Goal: Information Seeking & Learning: Check status

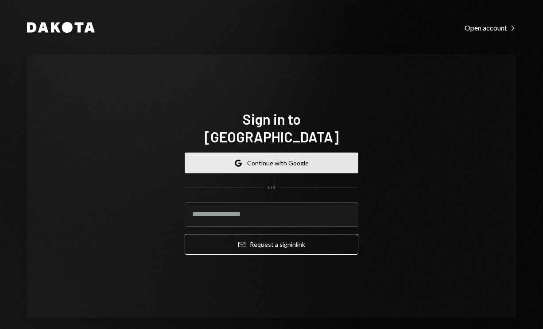
click at [266, 153] on button "Google Continue with Google" at bounding box center [272, 163] width 174 height 21
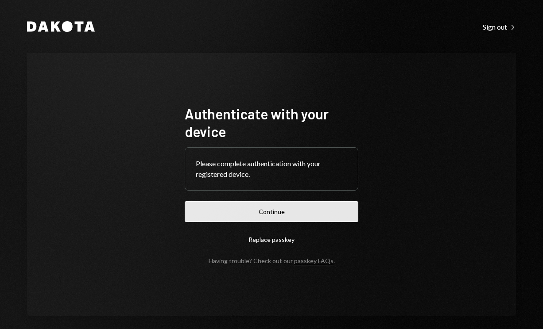
click at [263, 214] on button "Continue" at bounding box center [272, 211] width 174 height 21
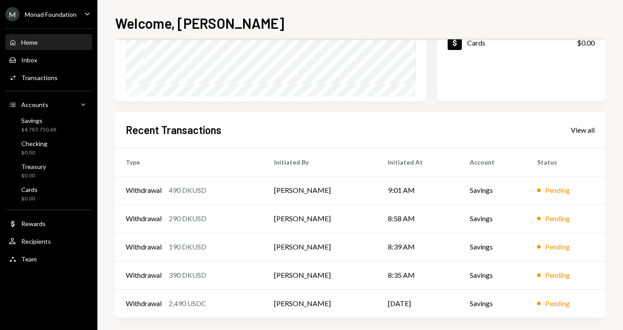
scroll to position [161, 0]
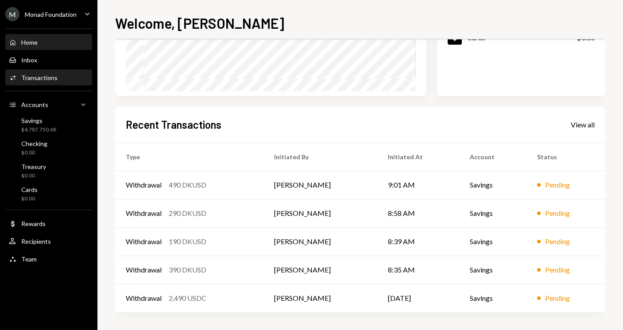
click at [42, 81] on div "Transactions" at bounding box center [39, 78] width 36 height 8
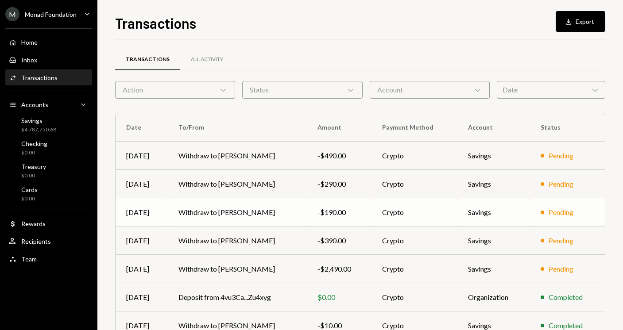
scroll to position [132, 0]
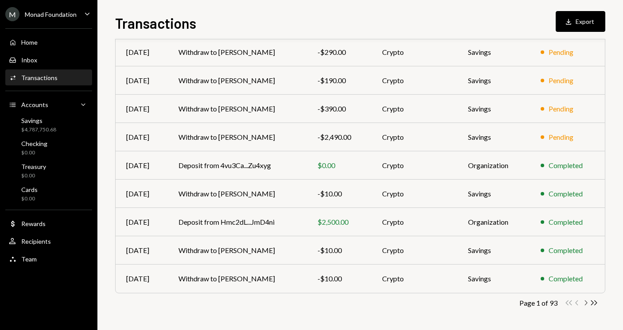
click at [542, 301] on icon "Chevron Right" at bounding box center [585, 303] width 8 height 8
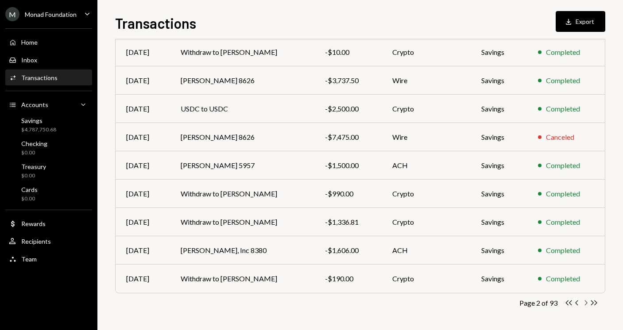
click at [542, 305] on icon "Chevron Right" at bounding box center [585, 303] width 8 height 8
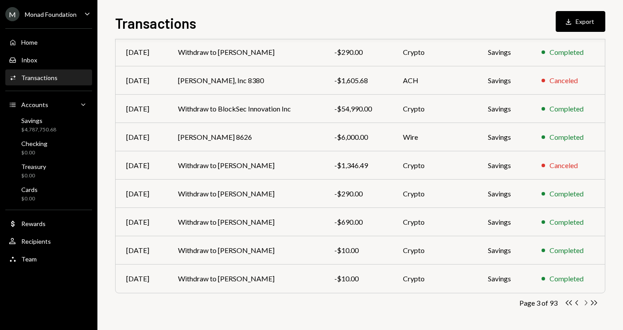
click at [542, 304] on icon "button" at bounding box center [586, 303] width 3 height 5
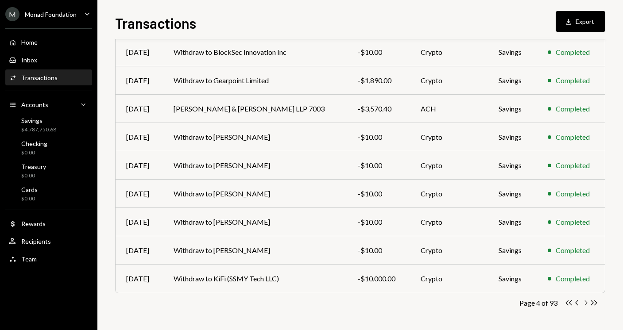
click at [542, 302] on icon "Chevron Right" at bounding box center [585, 303] width 8 height 8
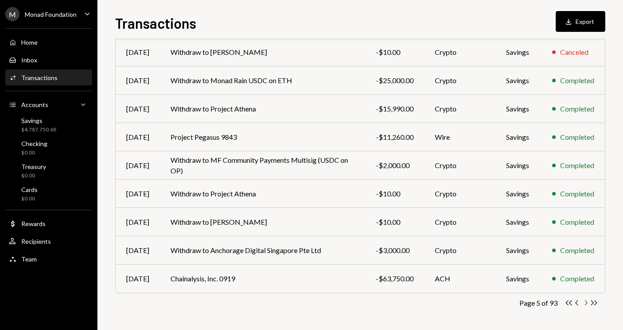
click at [542, 302] on icon "Chevron Right" at bounding box center [585, 303] width 8 height 8
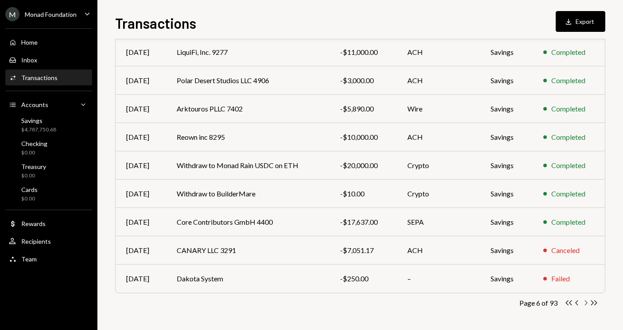
click at [542, 301] on icon "button" at bounding box center [586, 303] width 3 height 5
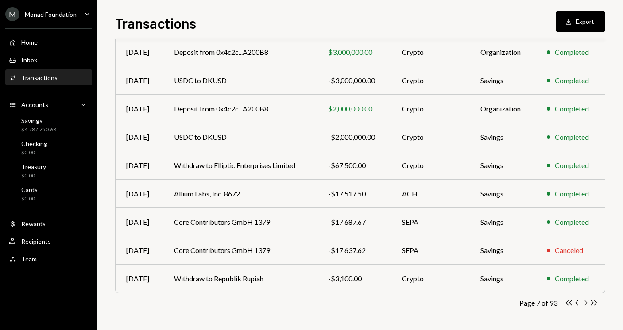
click at [542, 304] on icon "Chevron Right" at bounding box center [585, 303] width 8 height 8
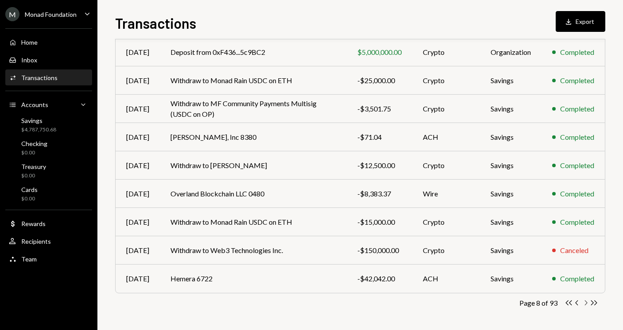
click at [542, 301] on icon "button" at bounding box center [586, 303] width 3 height 5
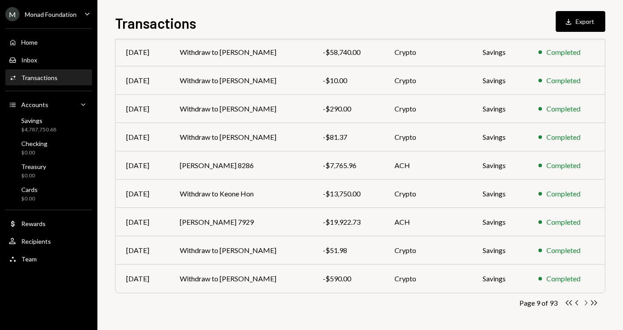
click at [542, 303] on icon "Chevron Right" at bounding box center [585, 303] width 8 height 8
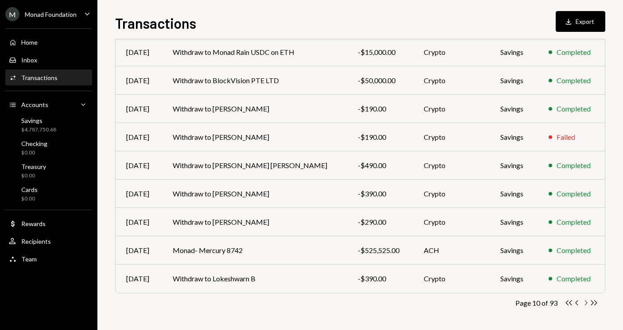
click at [542, 303] on icon "Chevron Right" at bounding box center [585, 303] width 8 height 8
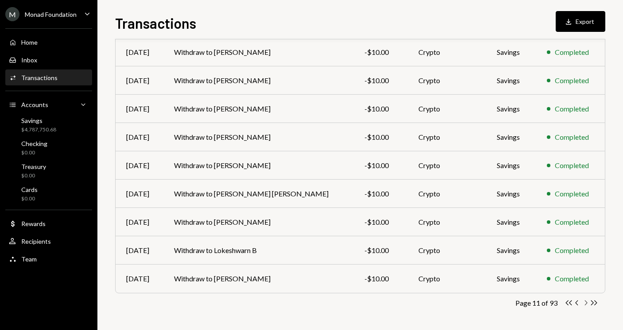
click at [542, 303] on icon "Chevron Right" at bounding box center [585, 303] width 8 height 8
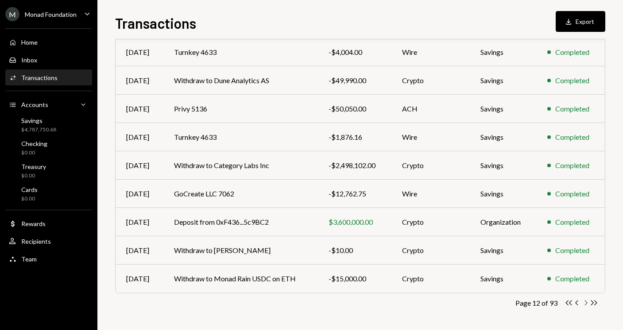
click at [542, 302] on icon "Chevron Right" at bounding box center [585, 303] width 8 height 8
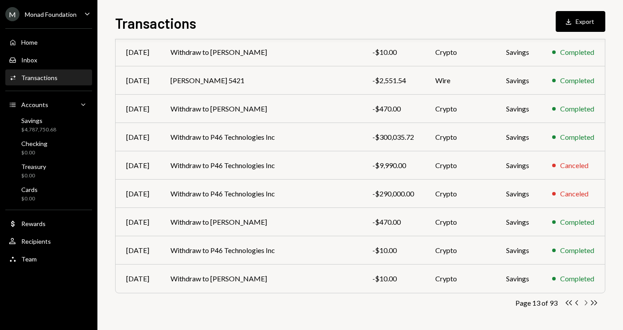
click at [542, 301] on icon "Chevron Right" at bounding box center [585, 303] width 8 height 8
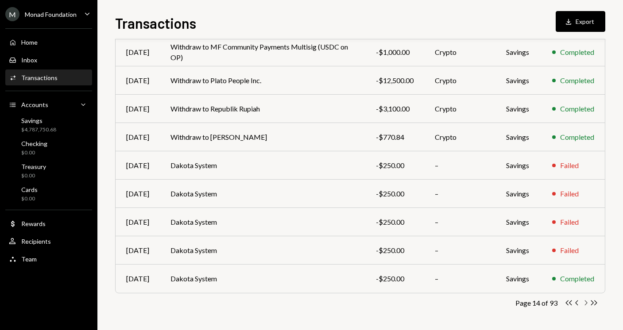
click at [542, 300] on icon "Chevron Right" at bounding box center [585, 303] width 8 height 8
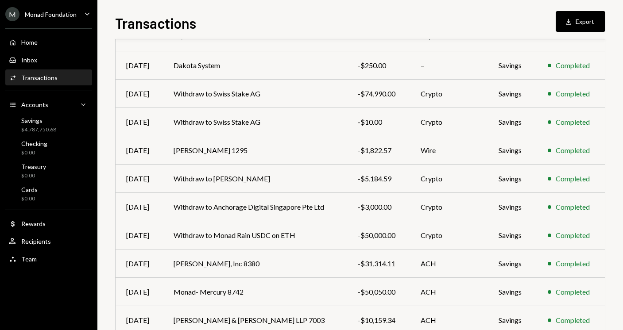
scroll to position [0, 0]
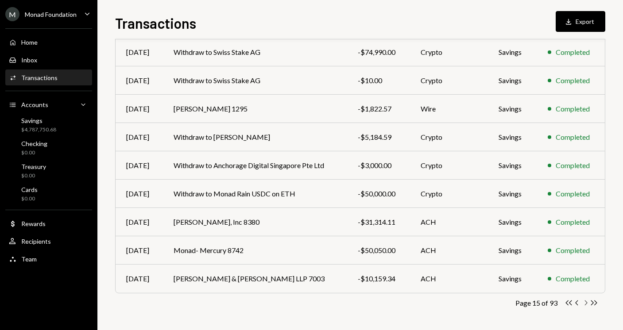
click at [542, 303] on icon "Chevron Right" at bounding box center [585, 303] width 8 height 8
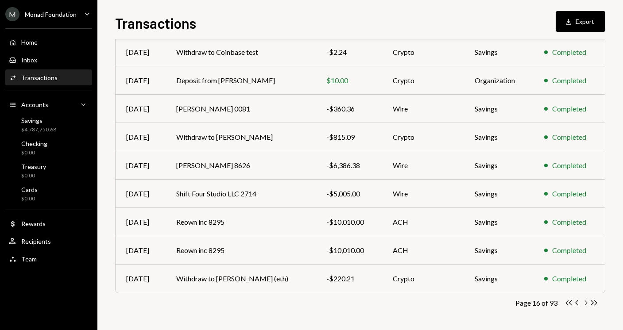
click at [542, 305] on icon "Chevron Right" at bounding box center [585, 303] width 8 height 8
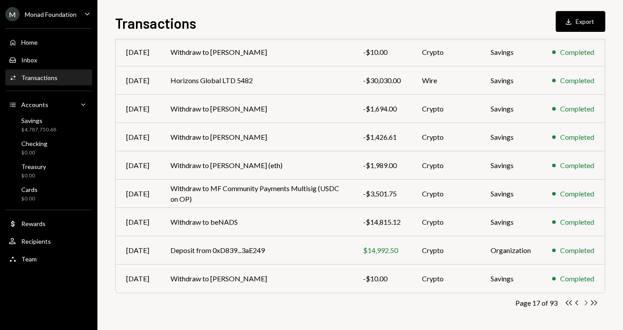
click at [542, 303] on icon "Chevron Right" at bounding box center [585, 303] width 8 height 8
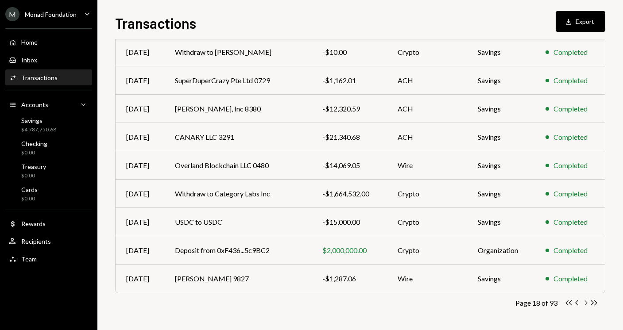
click at [542, 305] on icon "button" at bounding box center [586, 303] width 3 height 5
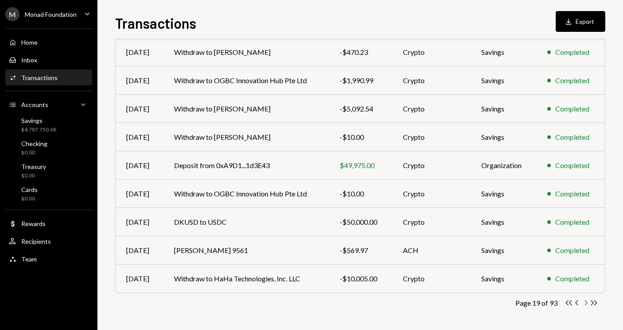
click at [542, 301] on icon "button" at bounding box center [586, 303] width 3 height 5
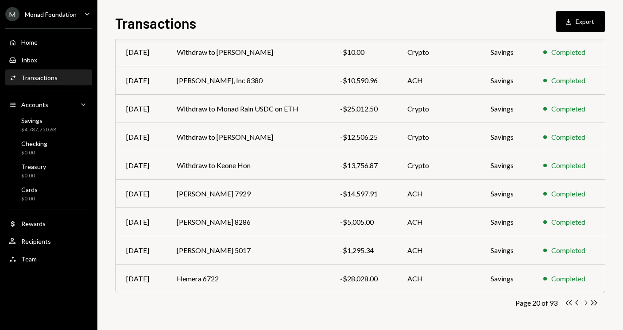
click at [542, 304] on icon "Chevron Right" at bounding box center [585, 303] width 8 height 8
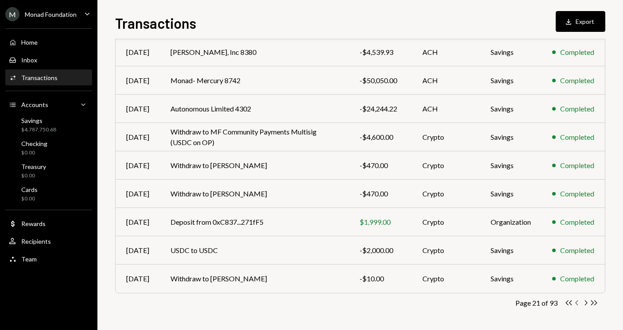
click at [542, 304] on icon "Chevron Left" at bounding box center [577, 303] width 8 height 8
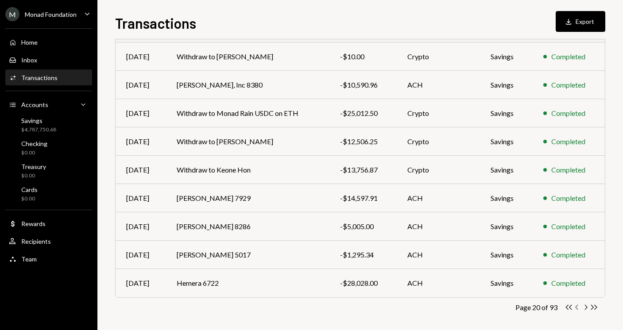
click at [542, 307] on icon "Chevron Left" at bounding box center [577, 307] width 8 height 8
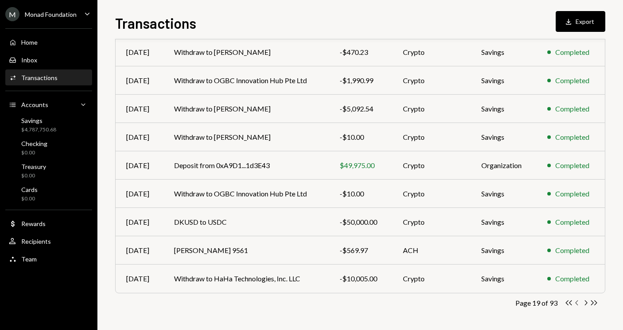
click at [542, 303] on icon "Chevron Left" at bounding box center [577, 303] width 8 height 8
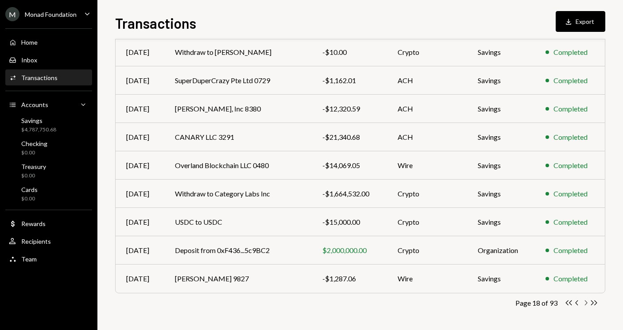
click at [542, 303] on icon "Chevron Right" at bounding box center [585, 303] width 8 height 8
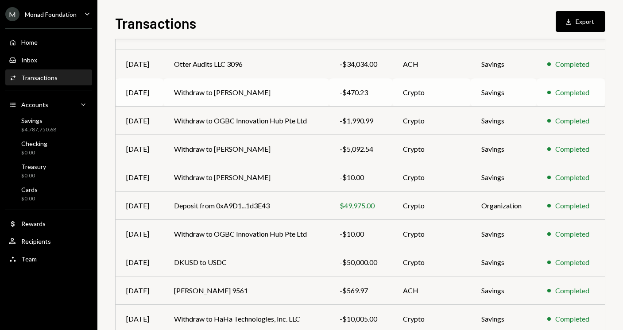
click at [326, 91] on td "Withdraw to [PERSON_NAME]" at bounding box center [246, 92] width 166 height 28
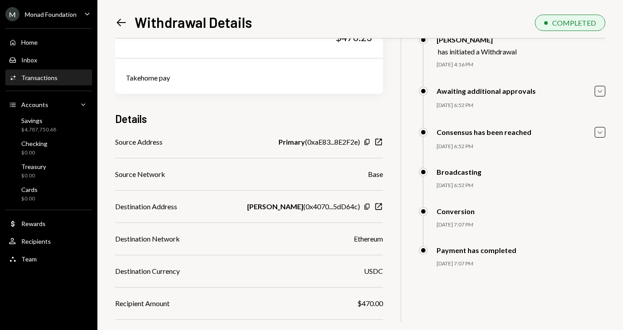
scroll to position [50, 0]
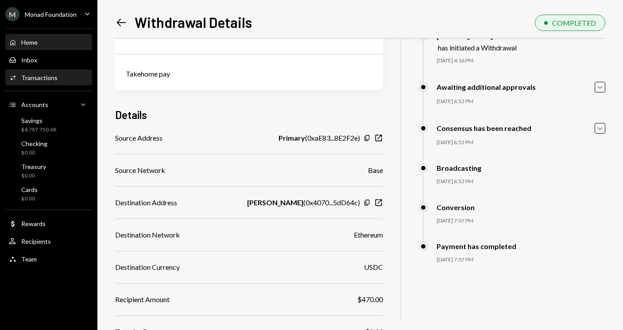
click at [54, 39] on div "Home Home" at bounding box center [49, 43] width 80 height 8
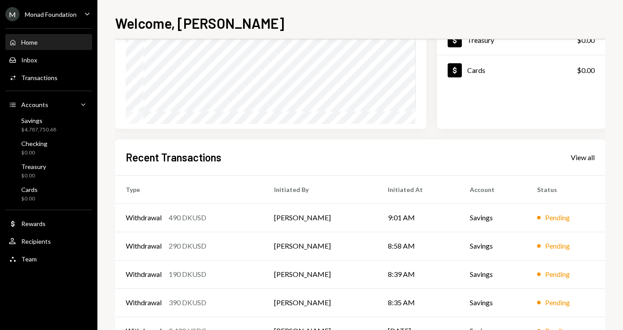
scroll to position [142, 0]
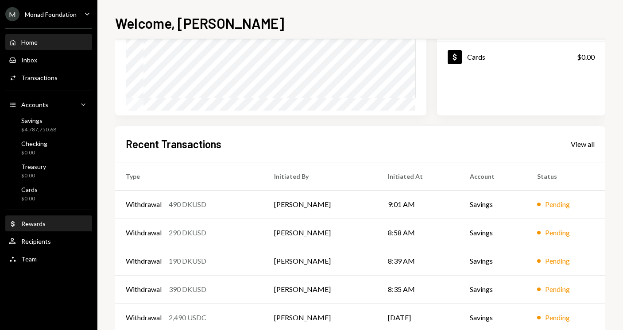
click at [47, 221] on div "Dollar Rewards" at bounding box center [49, 224] width 80 height 8
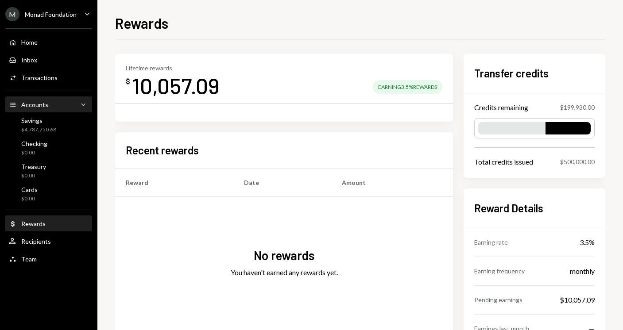
click at [20, 106] on div "Accounts Accounts" at bounding box center [28, 105] width 39 height 8
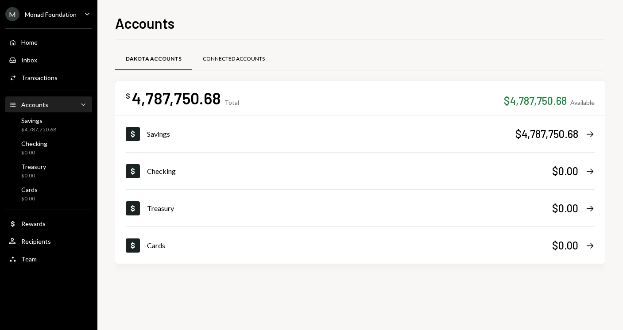
click at [230, 65] on div "Connected Accounts" at bounding box center [233, 59] width 83 height 21
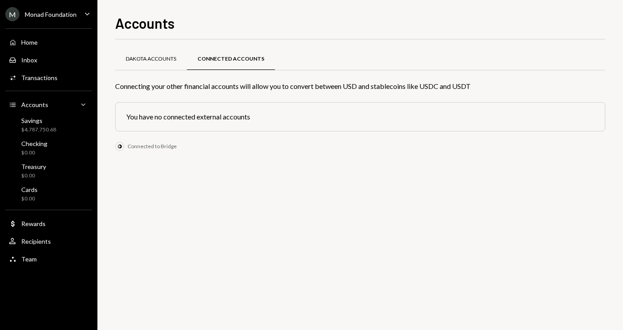
click at [151, 56] on div "Dakota Accounts" at bounding box center [151, 59] width 50 height 8
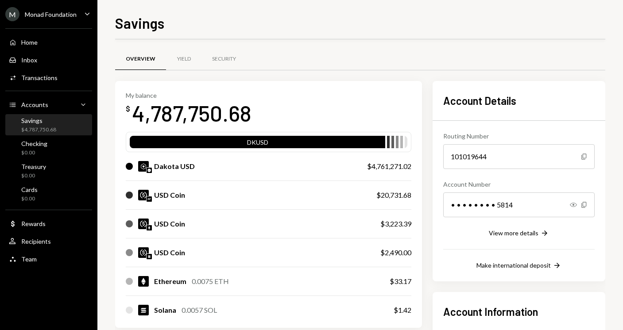
scroll to position [232, 0]
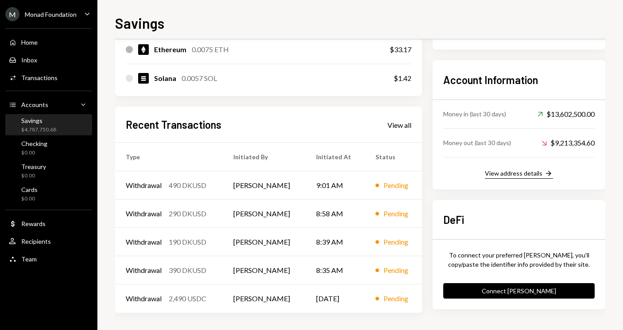
click at [524, 173] on div "View address details" at bounding box center [514, 174] width 58 height 8
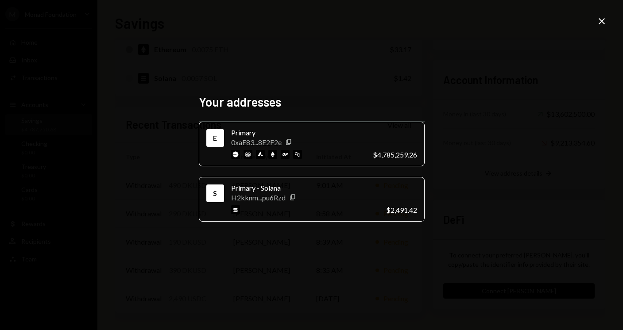
click at [602, 19] on icon at bounding box center [601, 21] width 6 height 6
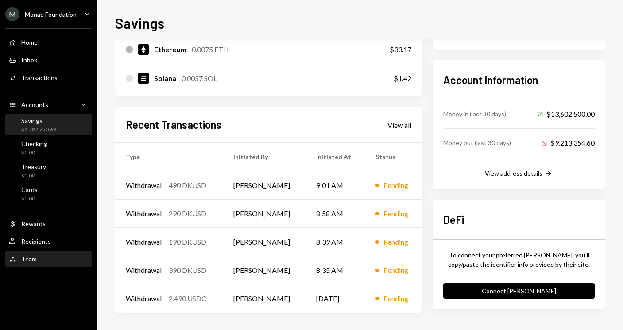
click at [35, 258] on div "Team" at bounding box center [28, 259] width 15 height 8
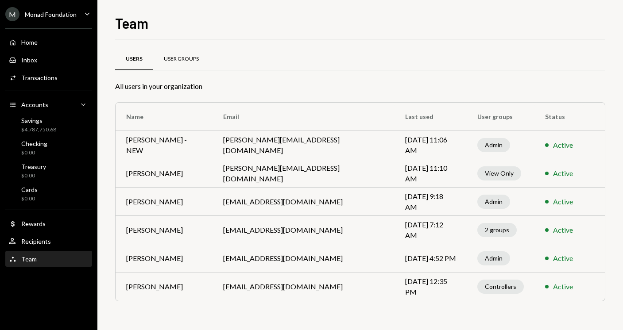
click at [173, 57] on div "User Groups" at bounding box center [181, 59] width 35 height 8
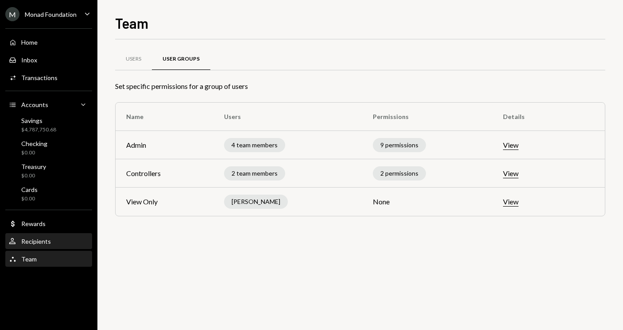
click at [32, 239] on div "Recipients" at bounding box center [36, 242] width 30 height 8
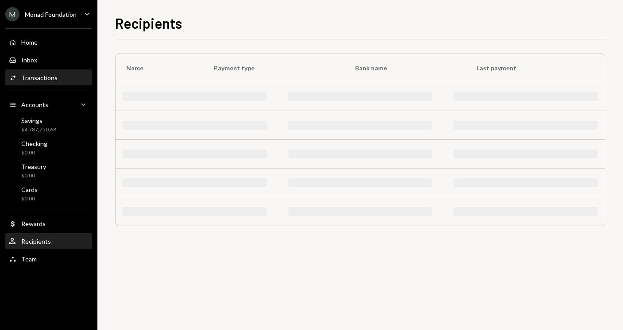
click at [33, 72] on div "Activities Transactions" at bounding box center [49, 77] width 80 height 15
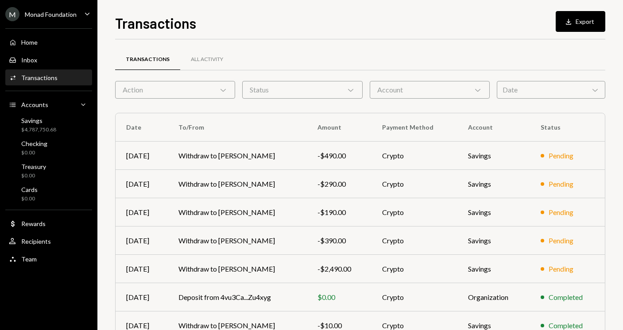
click at [280, 91] on div "Status Chevron Down" at bounding box center [302, 90] width 120 height 18
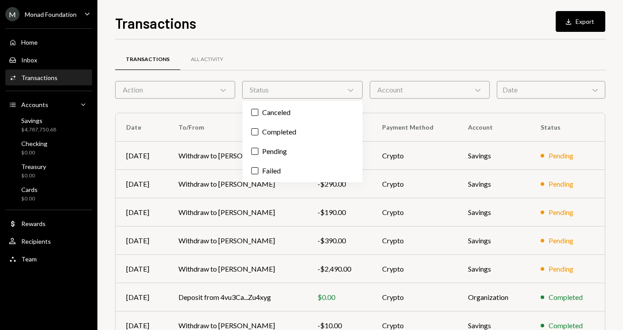
click at [219, 88] on icon "Chevron Down" at bounding box center [223, 89] width 9 height 9
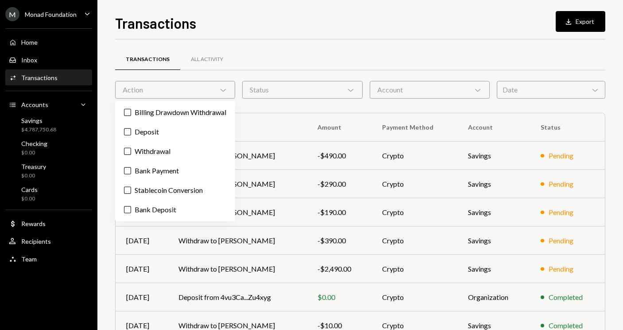
click at [431, 94] on div "Account Chevron Down" at bounding box center [430, 90] width 120 height 18
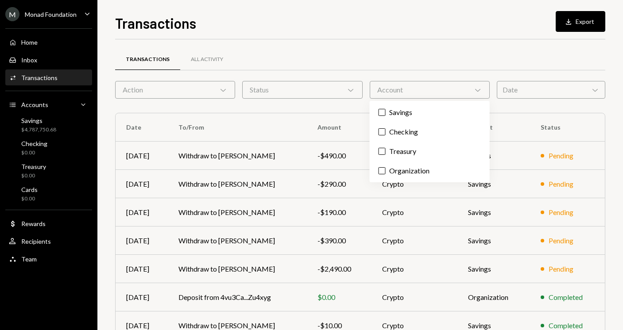
click at [521, 90] on div "Date Chevron Down" at bounding box center [551, 90] width 108 height 18
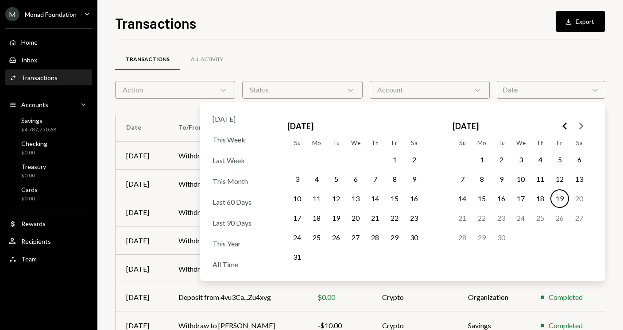
click at [391, 158] on button "1" at bounding box center [394, 159] width 19 height 19
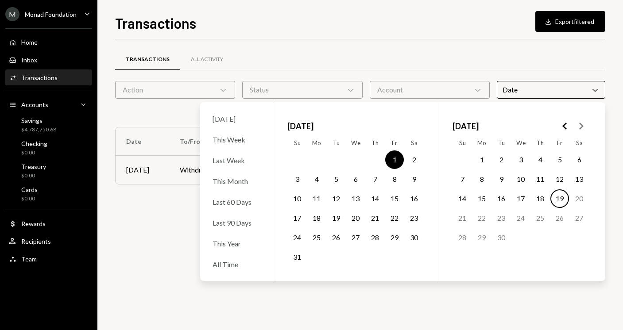
click at [452, 55] on div "Transactions All Activity" at bounding box center [360, 59] width 490 height 23
